Goal: Navigation & Orientation: Find specific page/section

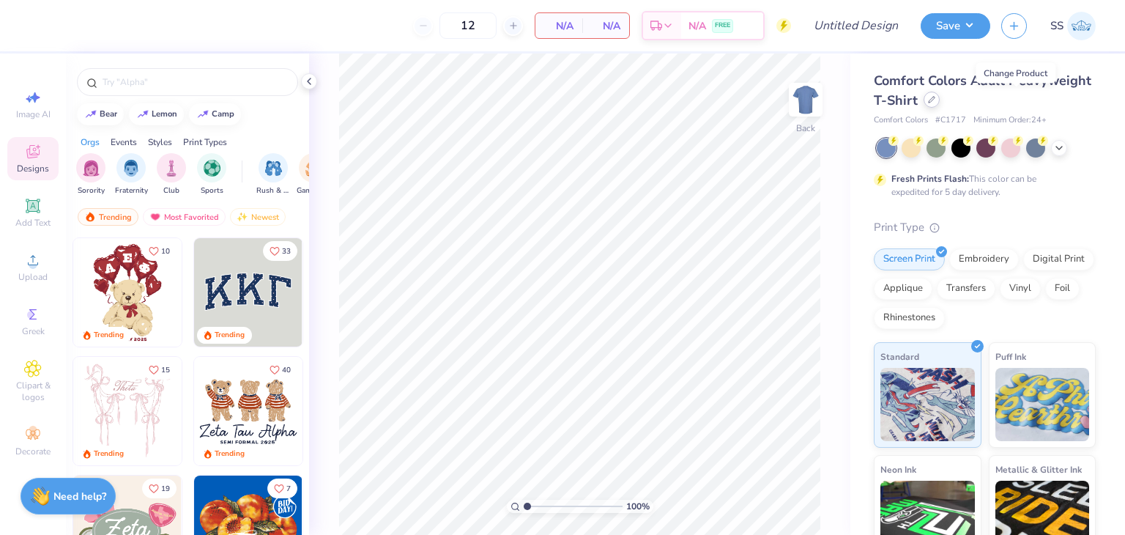
click at [936, 101] on icon at bounding box center [931, 99] width 7 height 7
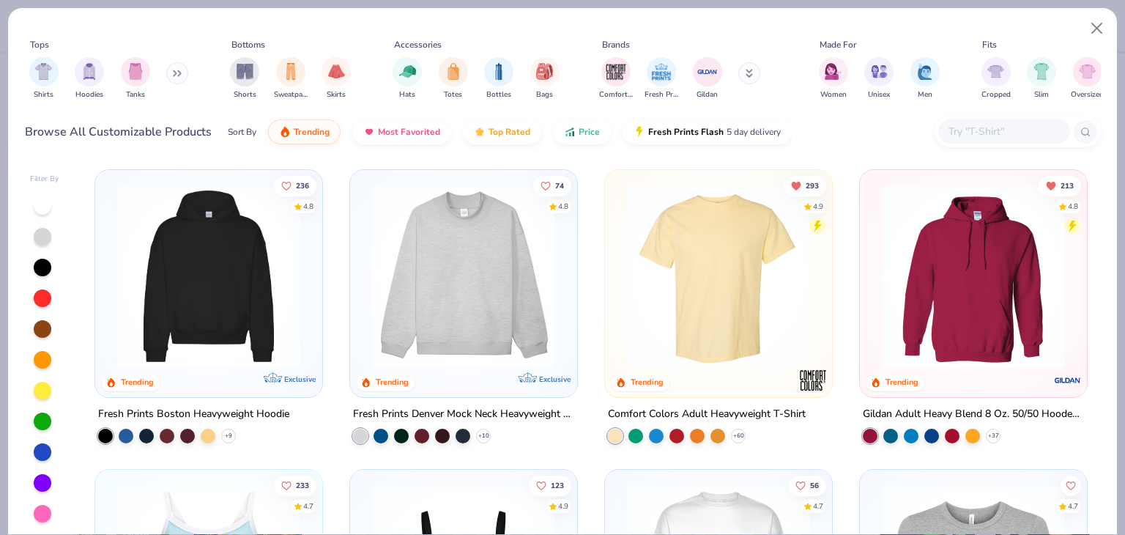
click at [162, 265] on img at bounding box center [209, 276] width 198 height 183
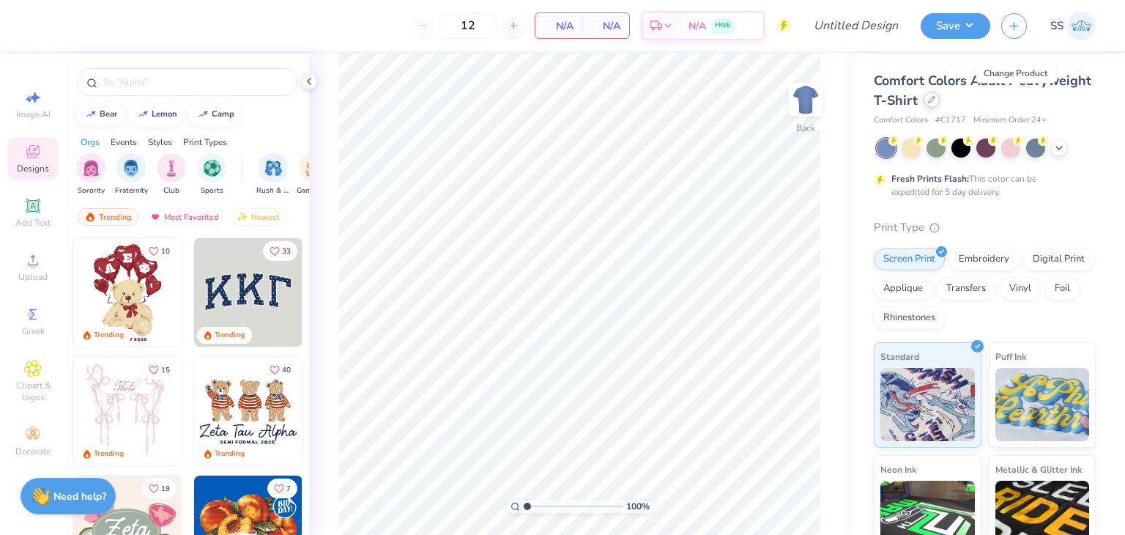
click at [936, 103] on icon at bounding box center [931, 99] width 7 height 7
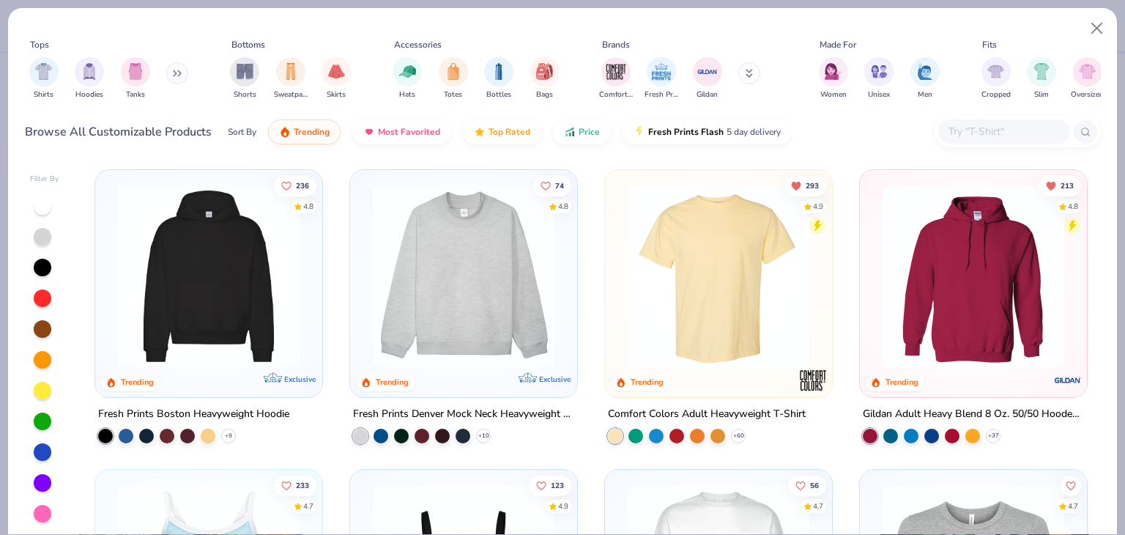
click at [232, 260] on img at bounding box center [209, 276] width 198 height 183
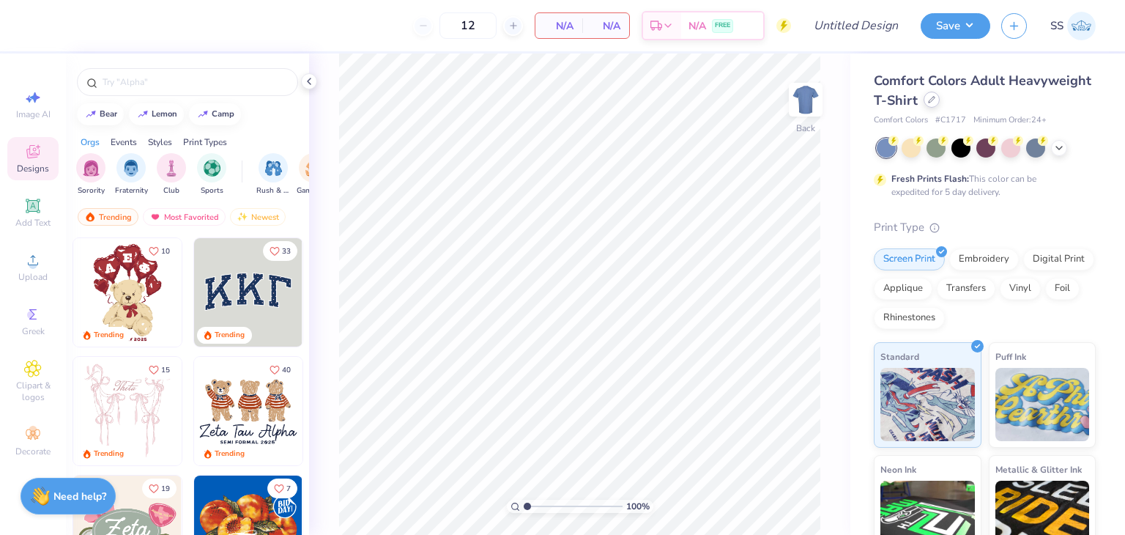
click at [936, 103] on icon at bounding box center [931, 99] width 7 height 7
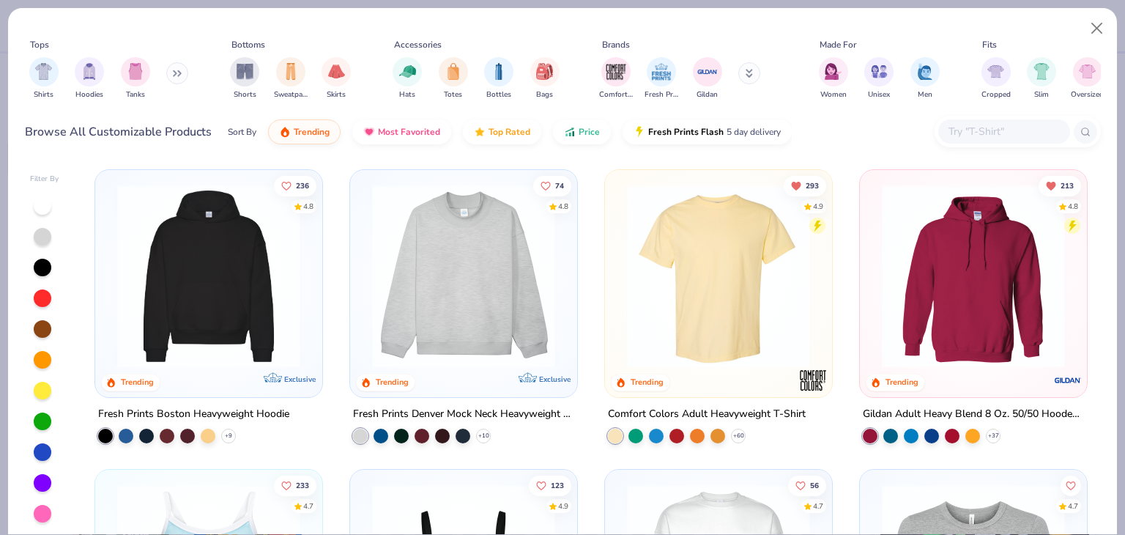
click at [223, 261] on img at bounding box center [209, 276] width 198 height 183
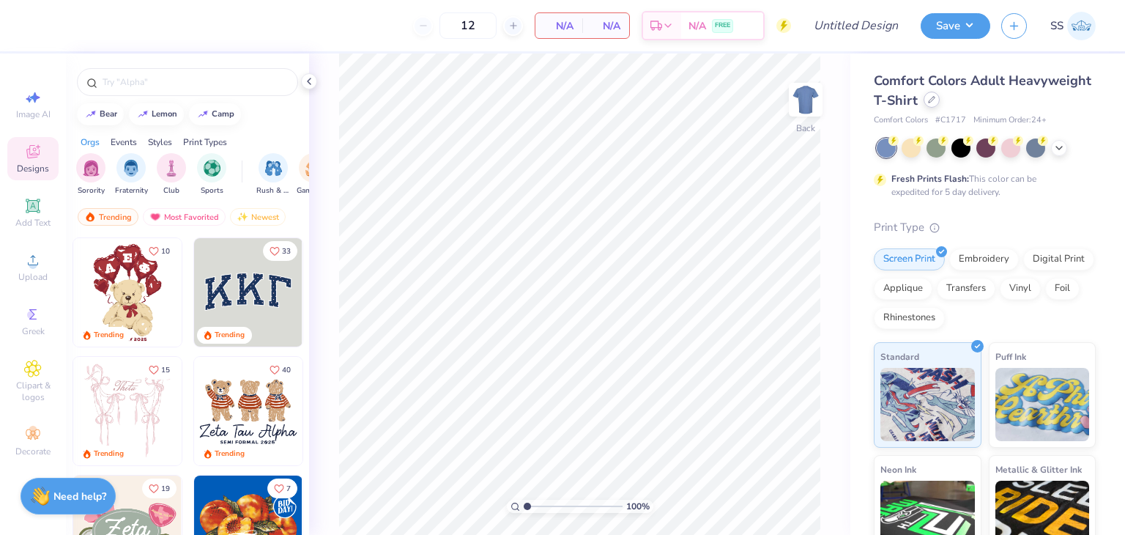
click at [936, 100] on icon at bounding box center [931, 99] width 7 height 7
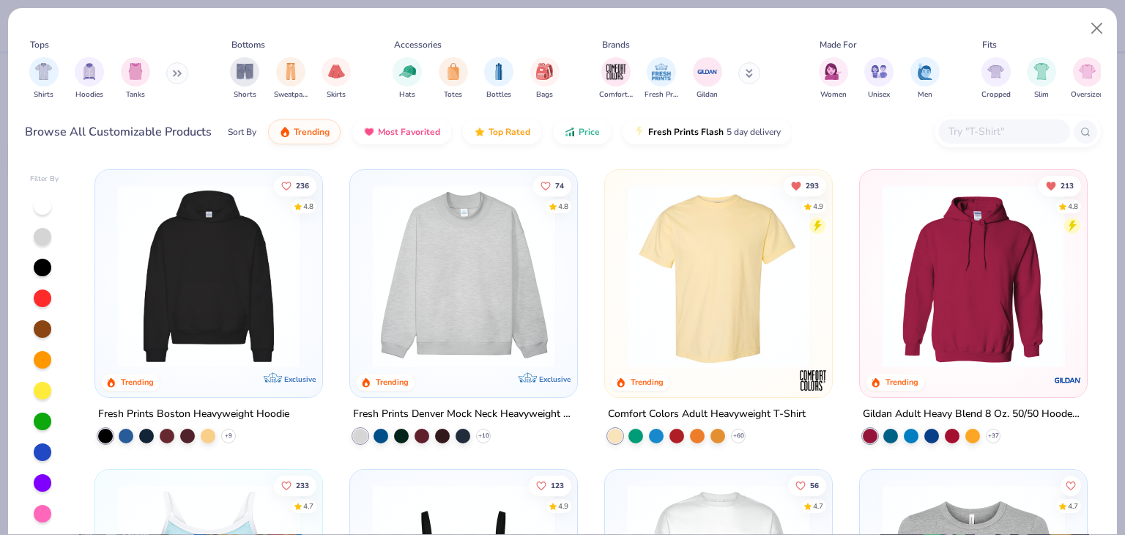
click at [245, 292] on img at bounding box center [209, 276] width 198 height 183
